Goal: Task Accomplishment & Management: Complete application form

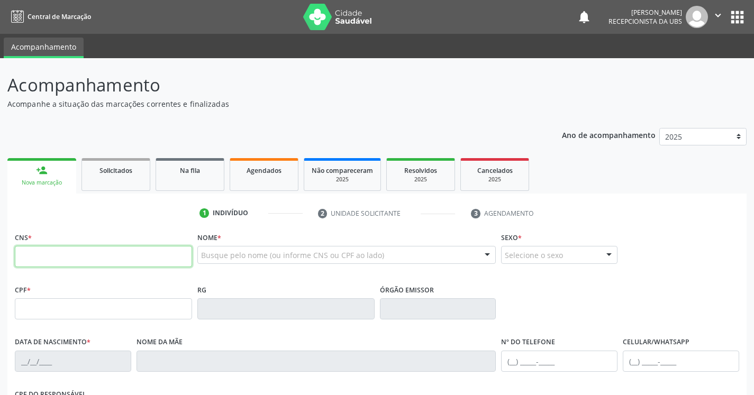
click at [149, 257] on input "text" at bounding box center [103, 256] width 177 height 21
paste input "701 8082 3675 2475"
type input "701 8082 3675 2475"
type input "117.252.764-45"
type input "[DATE]"
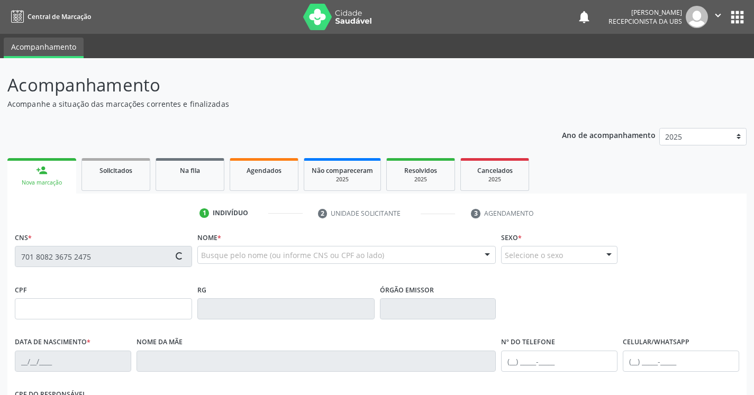
type input "Genicleide da [PERSON_NAME]"
type input "[PHONE_NUMBER]"
type input "011.421.904-47"
type input "445"
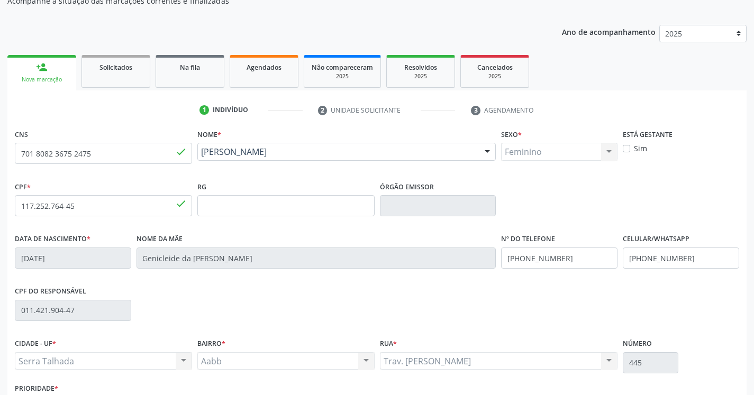
scroll to position [178, 0]
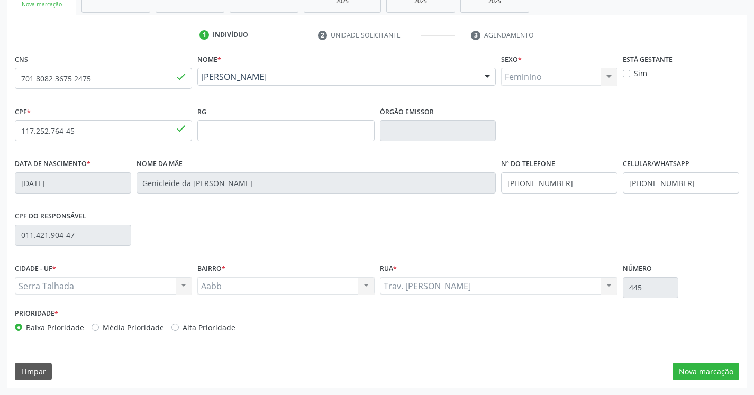
drag, startPoint x: 622, startPoint y: 177, endPoint x: 679, endPoint y: 284, distance: 121.4
click at [716, 372] on button "Nova marcação" at bounding box center [705, 372] width 67 height 18
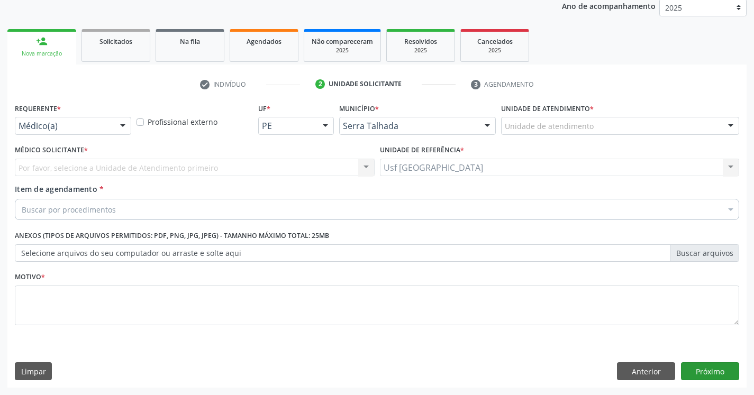
scroll to position [129, 0]
click at [117, 127] on div at bounding box center [123, 126] width 16 height 18
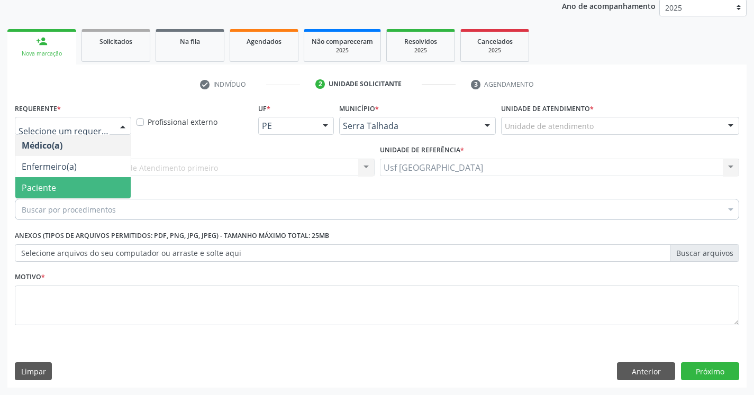
click at [86, 185] on span "Paciente" at bounding box center [72, 187] width 115 height 21
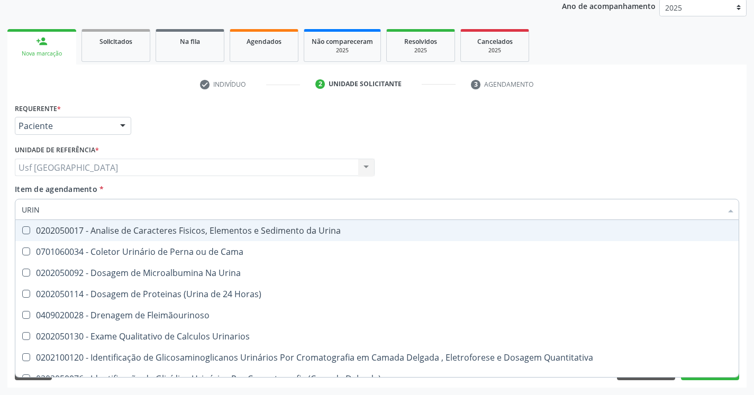
type input "URINA"
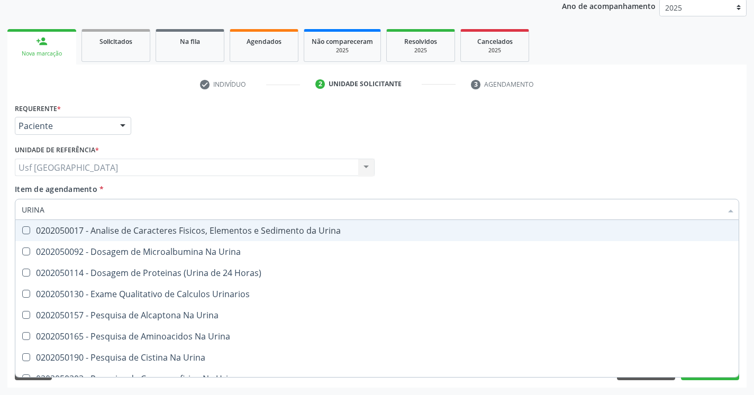
click at [167, 234] on div "0202050017 - Analise de Caracteres Fisicos, Elementos e Sedimento da Urina" at bounding box center [377, 230] width 710 height 8
checkbox Urina "true"
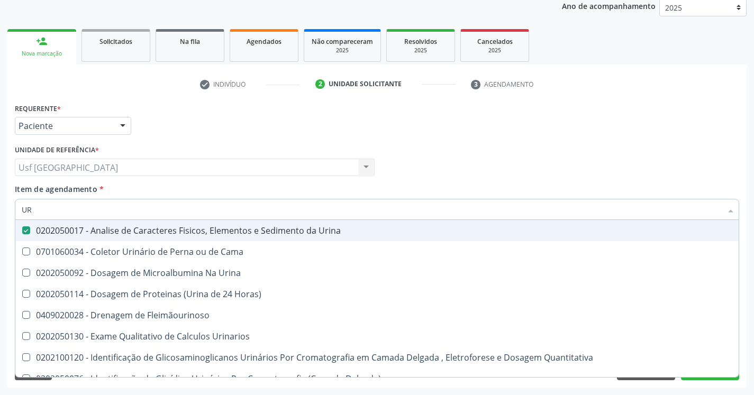
type input "U"
checkbox Urina "false"
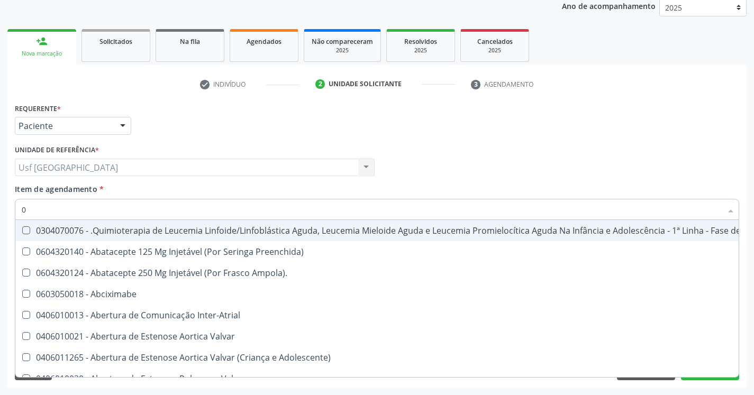
type input "02"
checkbox Coração "true"
checkbox Urina "false"
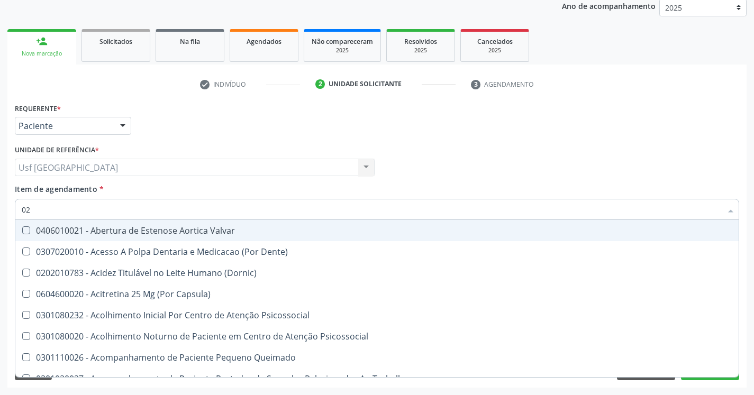
type input "020"
checkbox Terapeutica "true"
checkbox Urina "false"
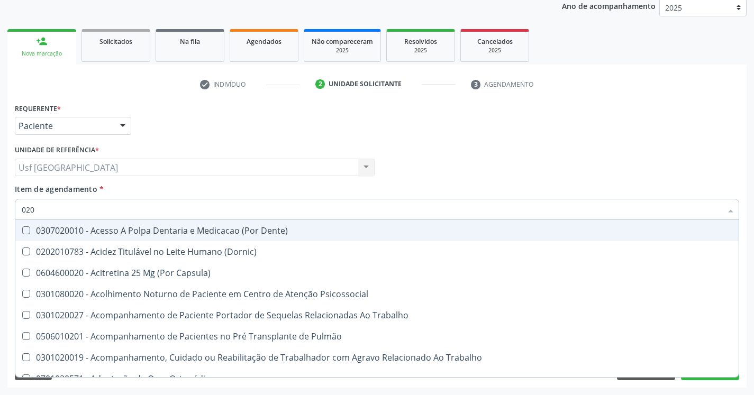
type input "0202"
checkbox Capsula\) "true"
checkbox Urina "false"
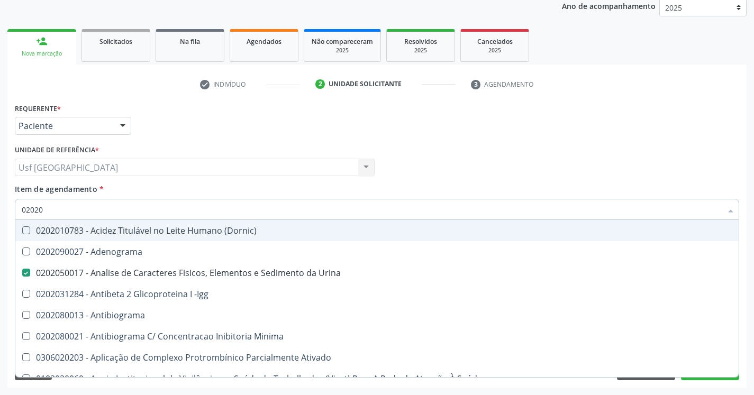
type input "020208"
checkbox Urina "false"
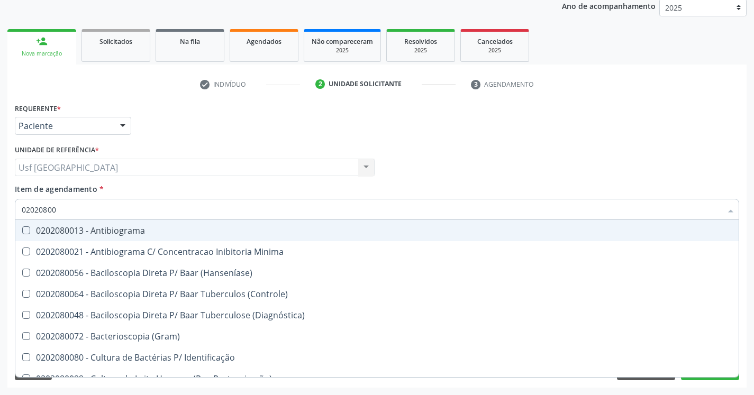
type input "020208008"
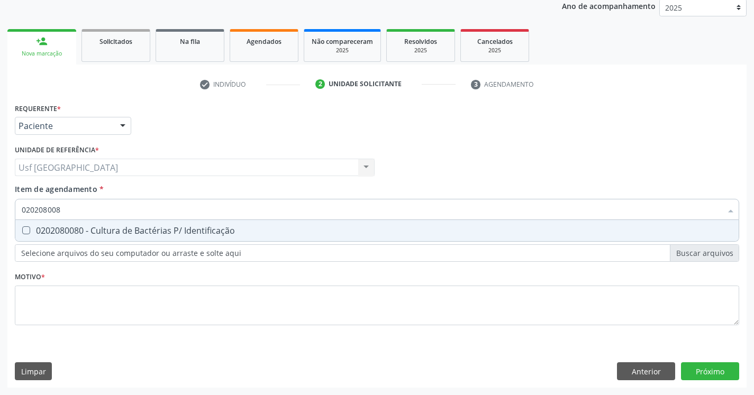
click at [167, 234] on div "0202080080 - Cultura de Bactérias P/ Identificação" at bounding box center [377, 230] width 710 height 8
checkbox Identificação "true"
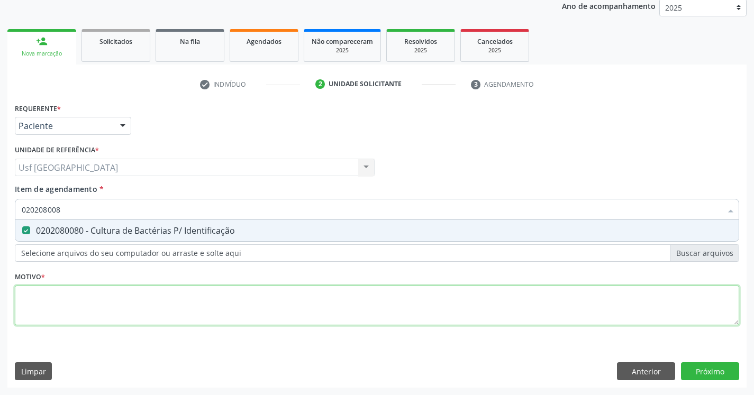
click at [185, 310] on div "Requerente * Paciente Médico(a) Enfermeiro(a) Paciente Nenhum resultado encontr…" at bounding box center [377, 220] width 724 height 240
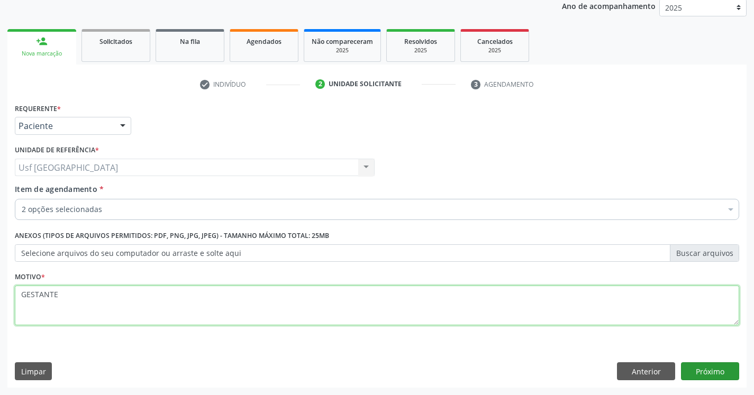
type textarea "GESTANTE"
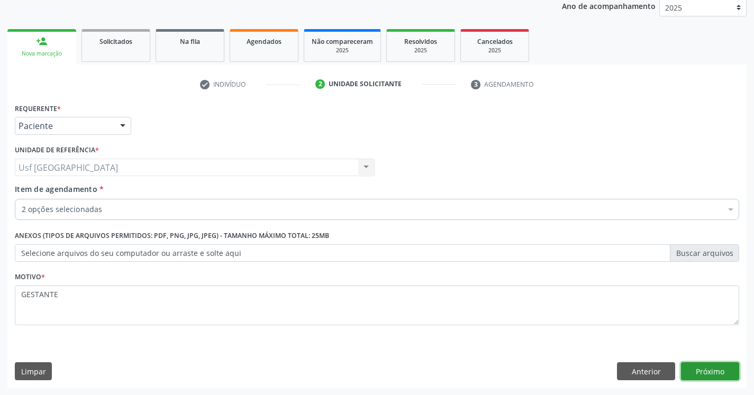
click at [728, 368] on button "Próximo" at bounding box center [710, 371] width 58 height 18
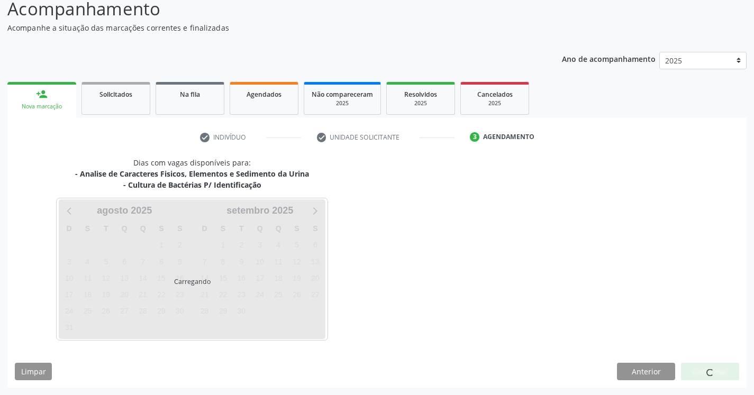
scroll to position [76, 0]
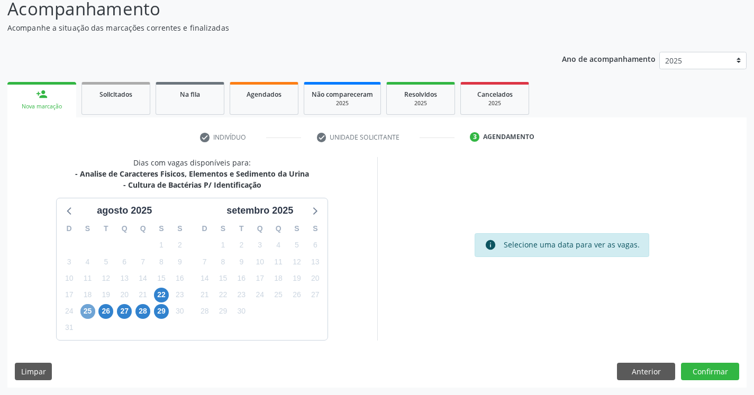
click at [92, 313] on span "25" at bounding box center [87, 311] width 15 height 15
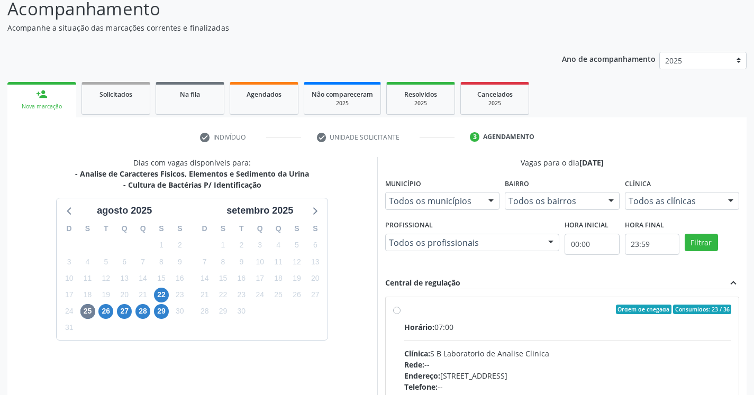
click at [404, 310] on label "Ordem de chegada Consumidos: 23 / 36 Horário: 07:00 Clínica: S B Laboratorio de…" at bounding box center [567, 386] width 327 height 162
click at [398, 310] on input "Ordem de chegada Consumidos: 23 / 36 Horário: 07:00 Clínica: S B Laboratorio de…" at bounding box center [396, 310] width 7 height 10
radio input "true"
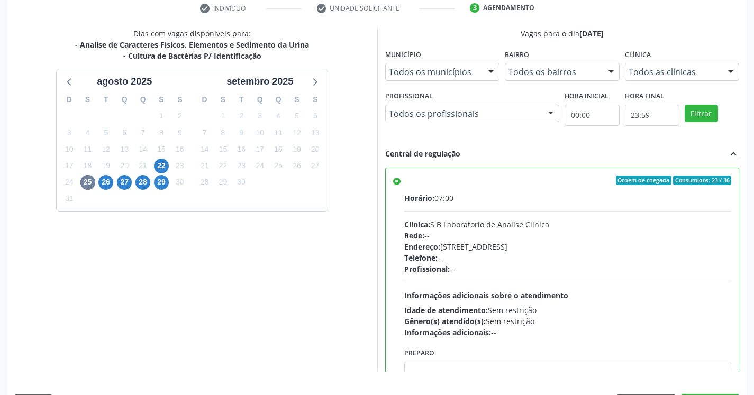
scroll to position [237, 0]
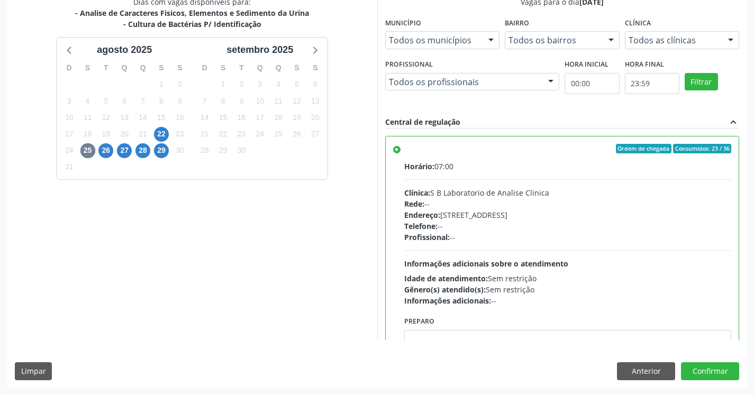
drag, startPoint x: 350, startPoint y: 233, endPoint x: 347, endPoint y: 297, distance: 64.6
click at [728, 371] on button "Confirmar" at bounding box center [710, 371] width 58 height 18
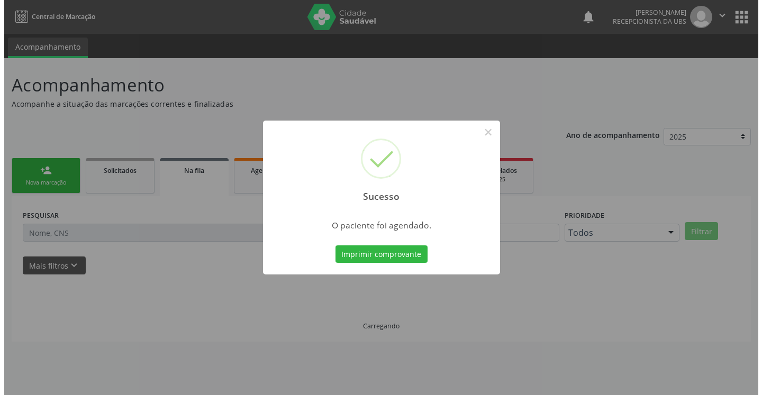
scroll to position [0, 0]
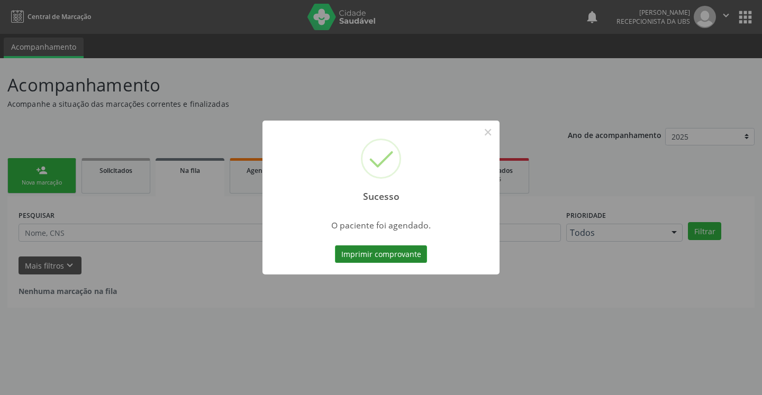
click at [408, 251] on button "Imprimir comprovante" at bounding box center [381, 254] width 92 height 18
